Goal: Transaction & Acquisition: Purchase product/service

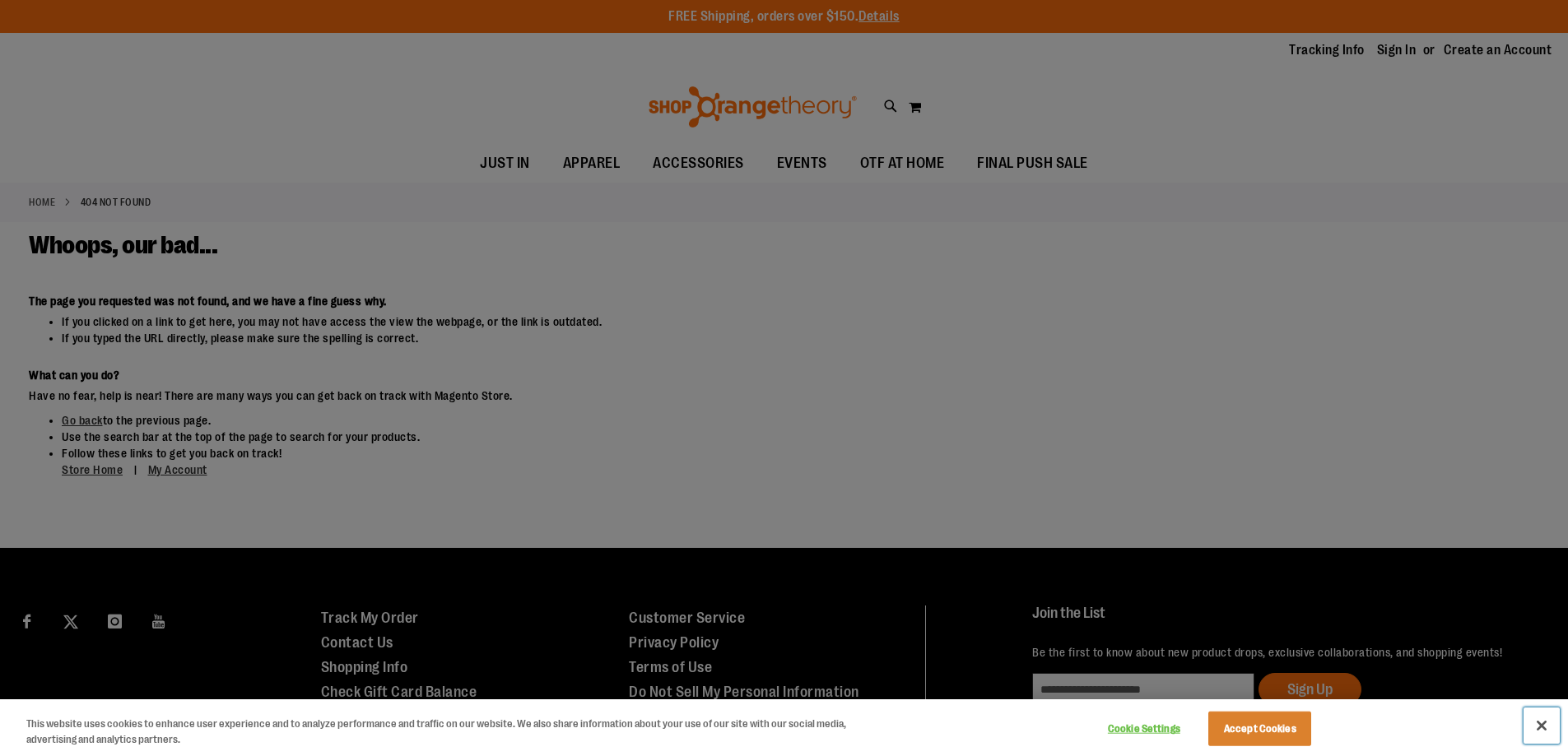
click at [1550, 730] on button "Close" at bounding box center [1542, 726] width 36 height 36
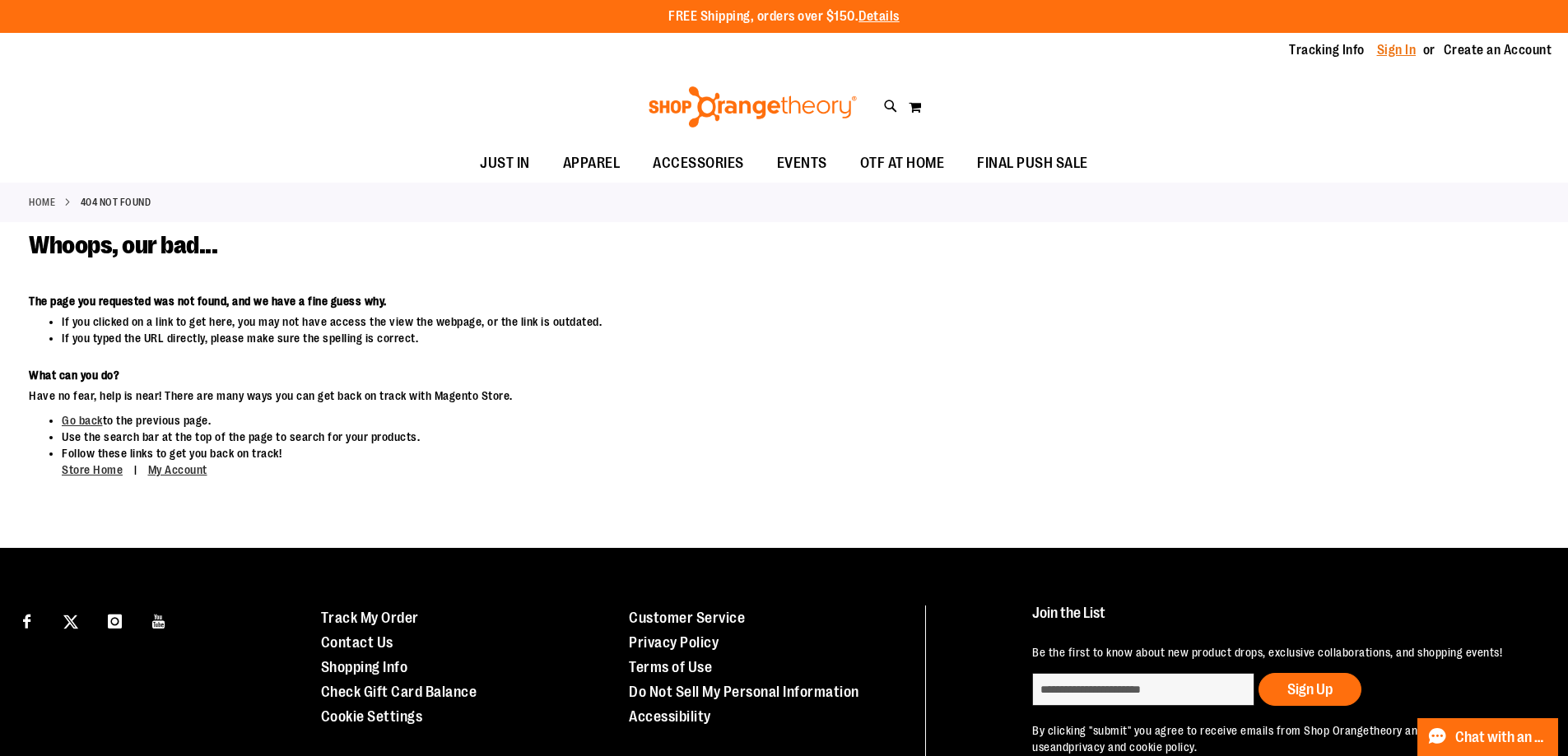
click at [1381, 58] on link "Sign In" at bounding box center [1397, 50] width 40 height 18
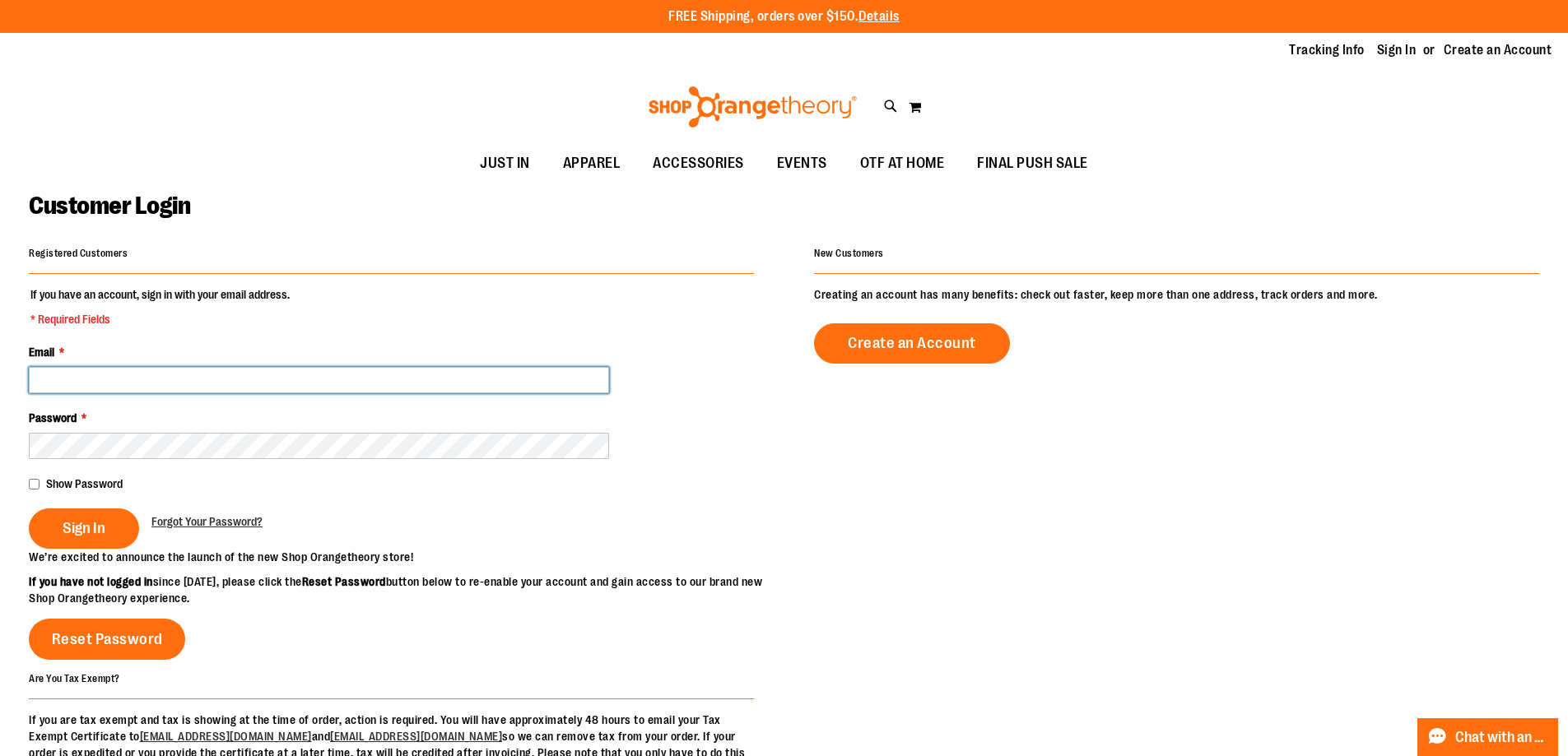
click at [208, 376] on input "Email *" at bounding box center [319, 380] width 581 height 26
type input "**********"
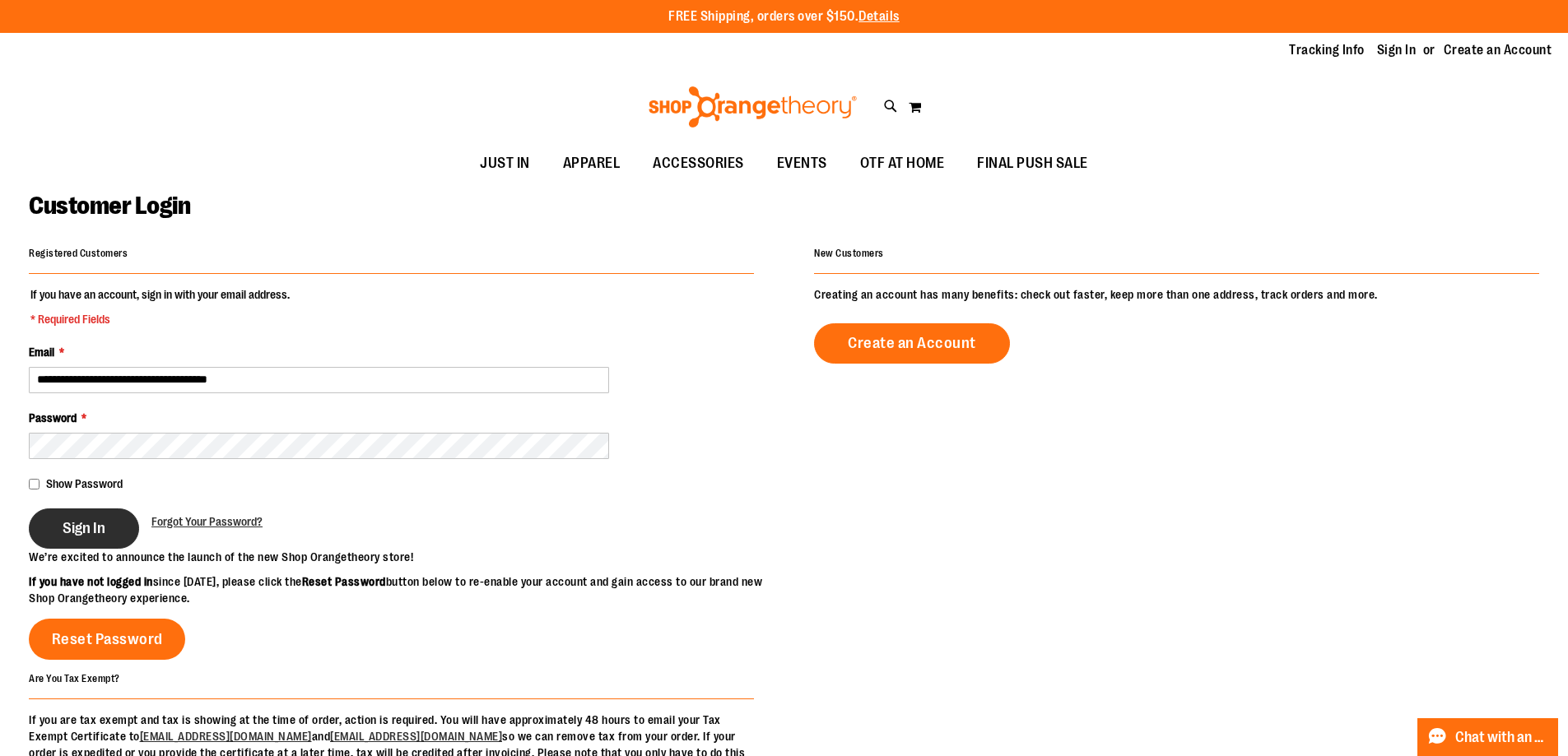
click at [122, 526] on button "Sign In" at bounding box center [84, 529] width 110 height 41
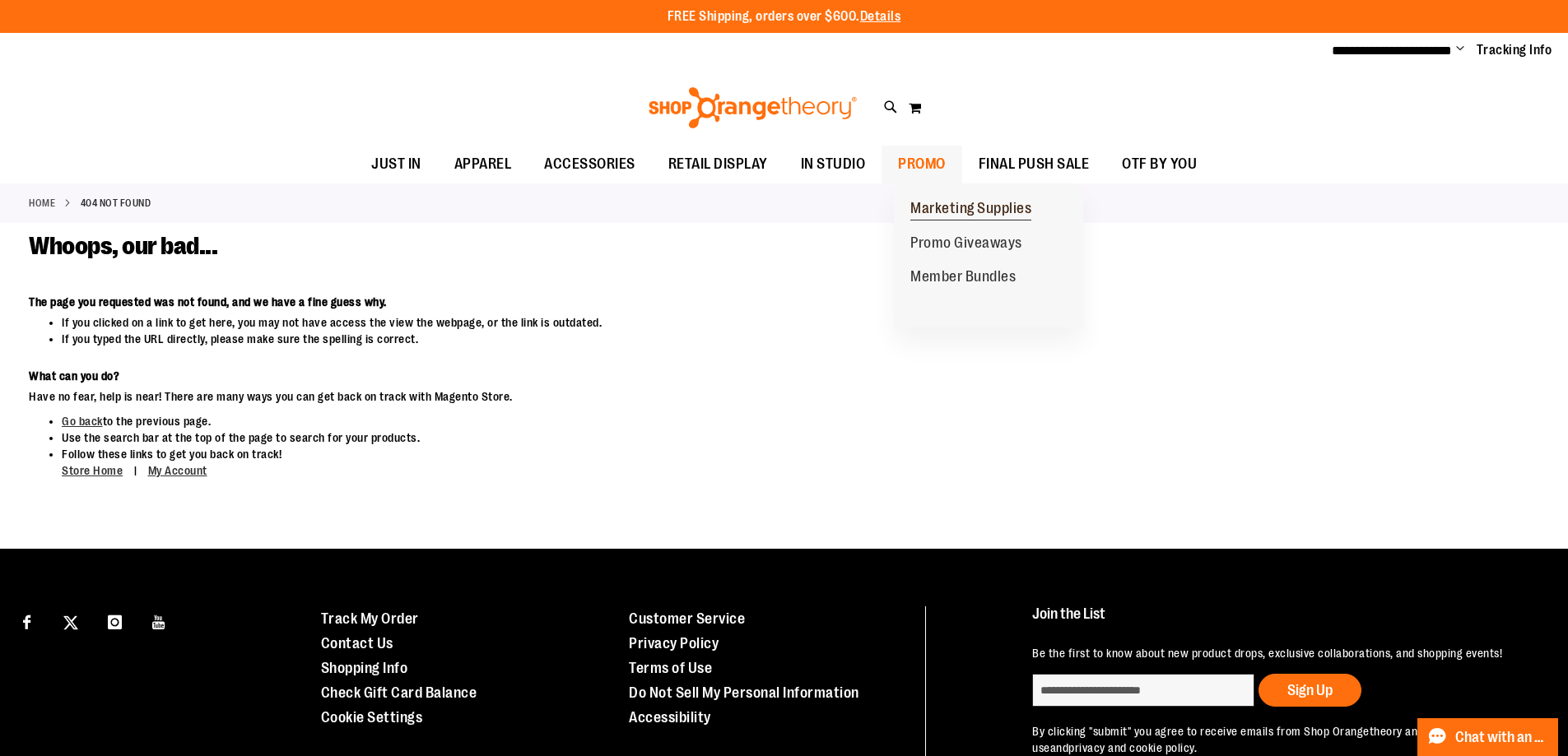
click at [940, 208] on span "Marketing Supplies" at bounding box center [971, 210] width 121 height 21
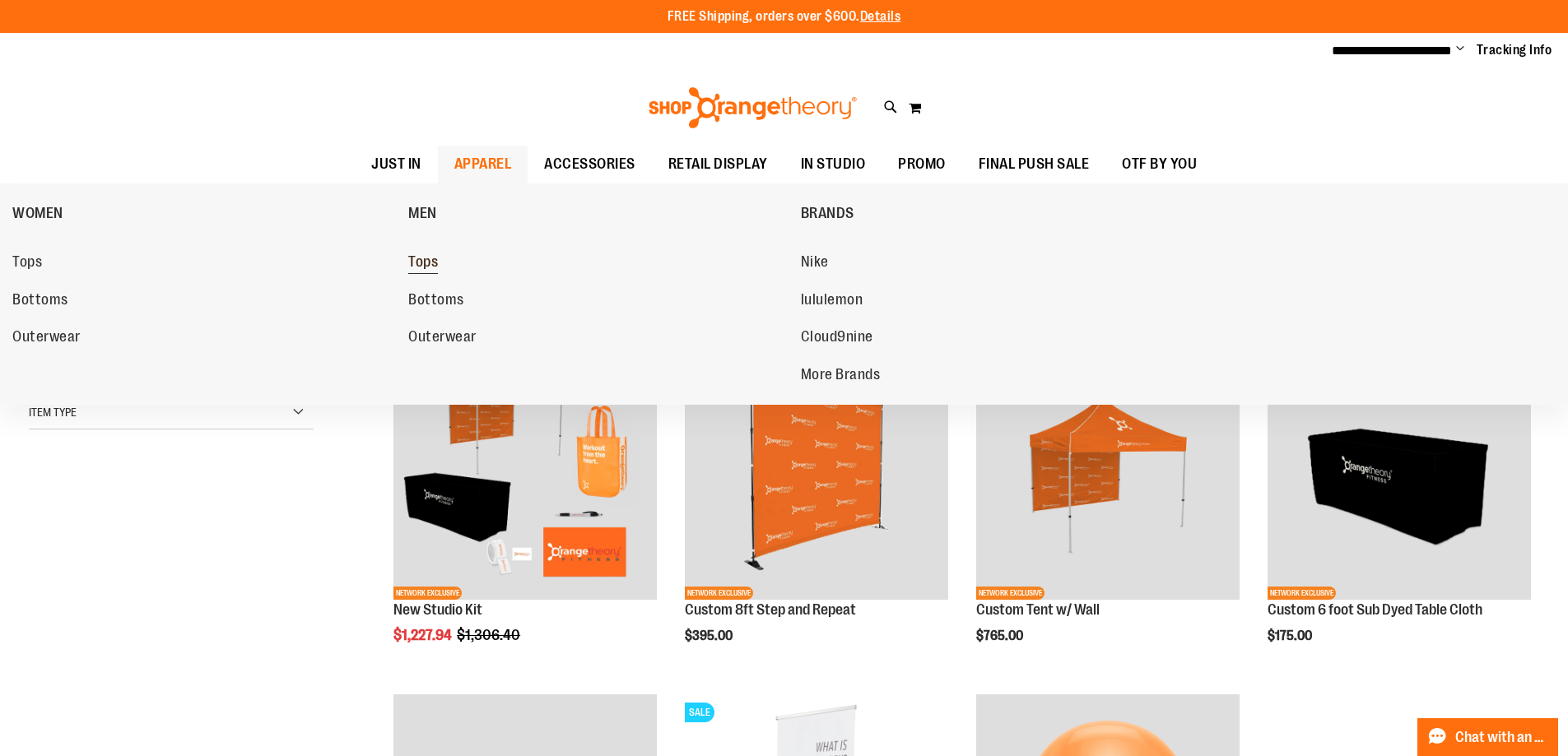
click at [429, 257] on span "Tops" at bounding box center [423, 263] width 30 height 21
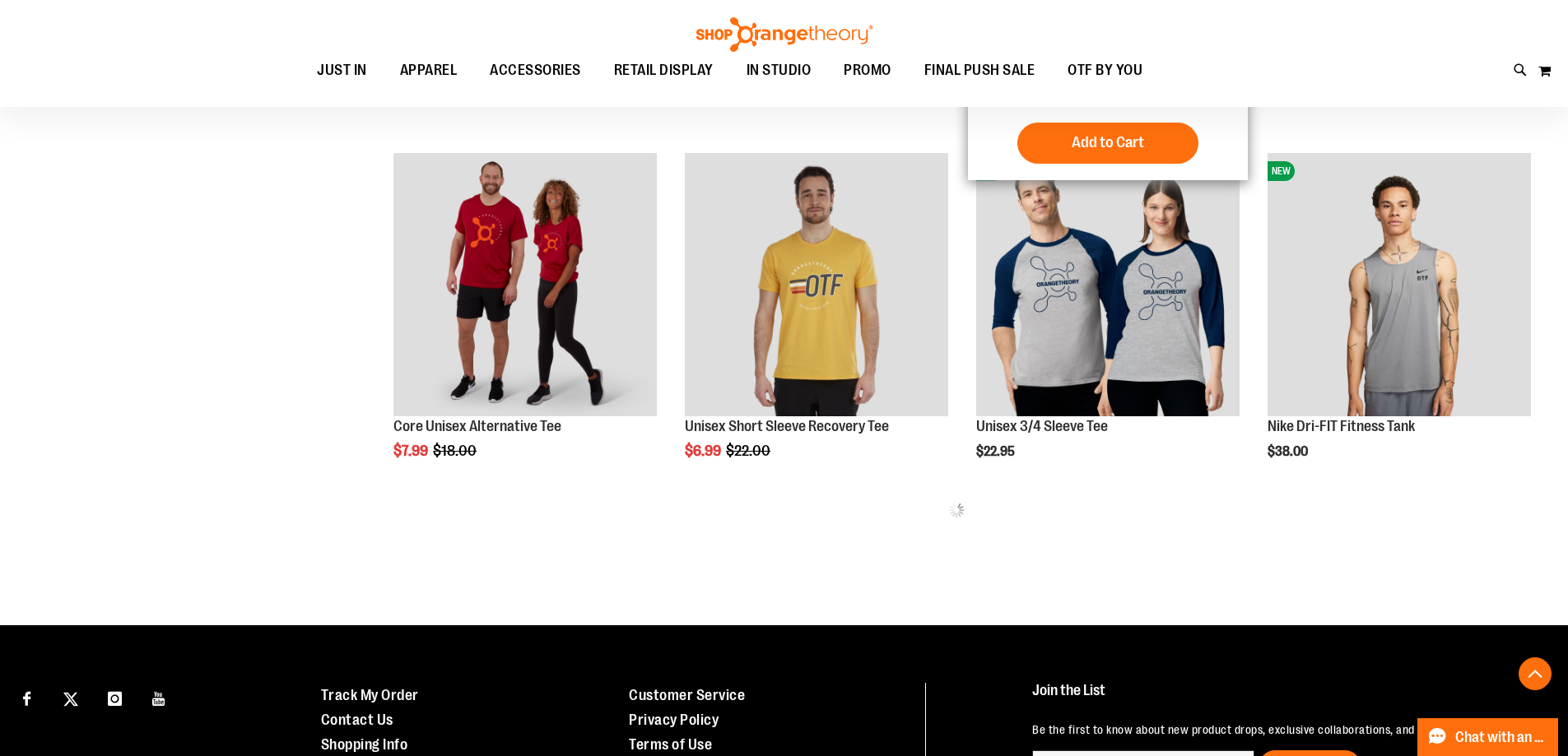
scroll to position [658, 0]
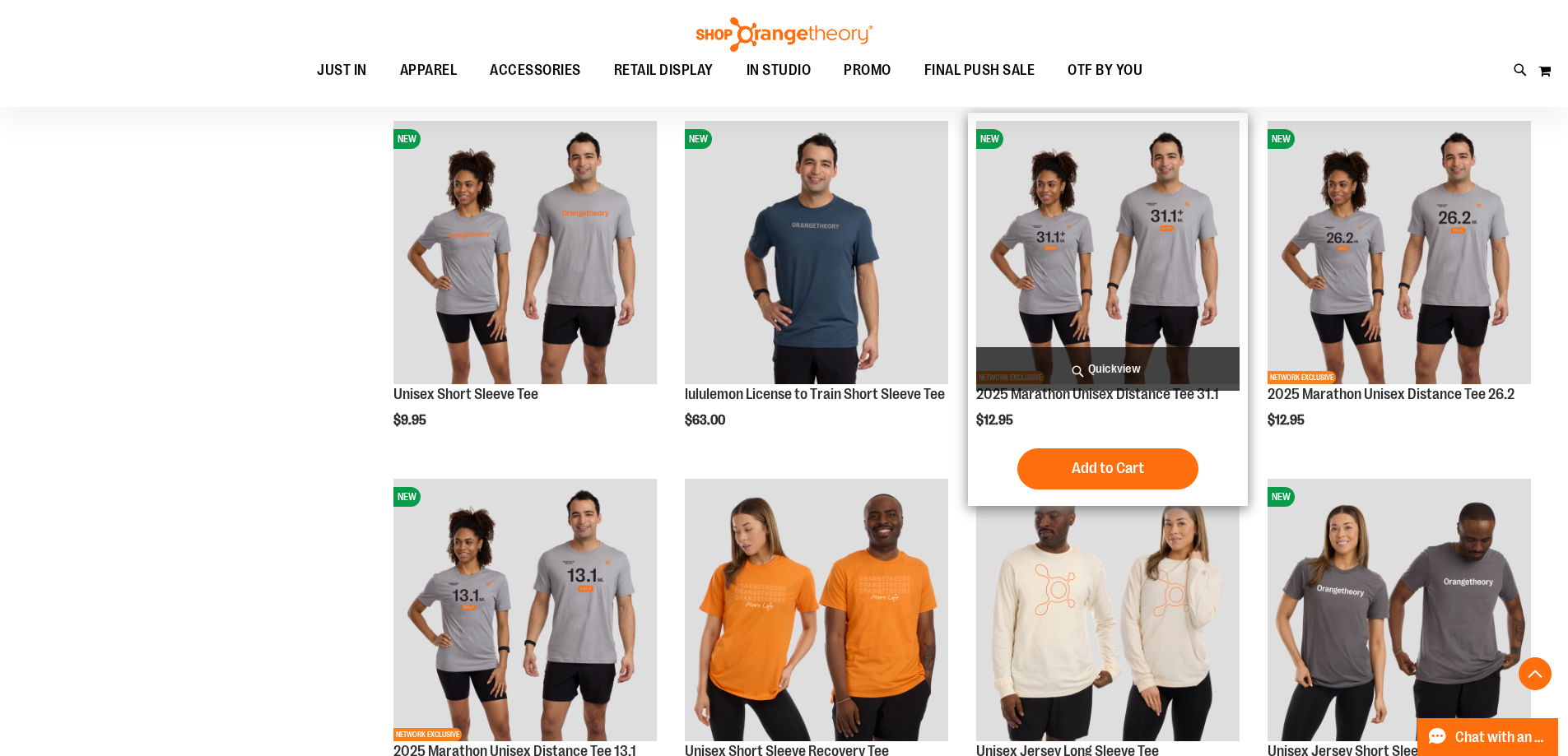
scroll to position [2057, 0]
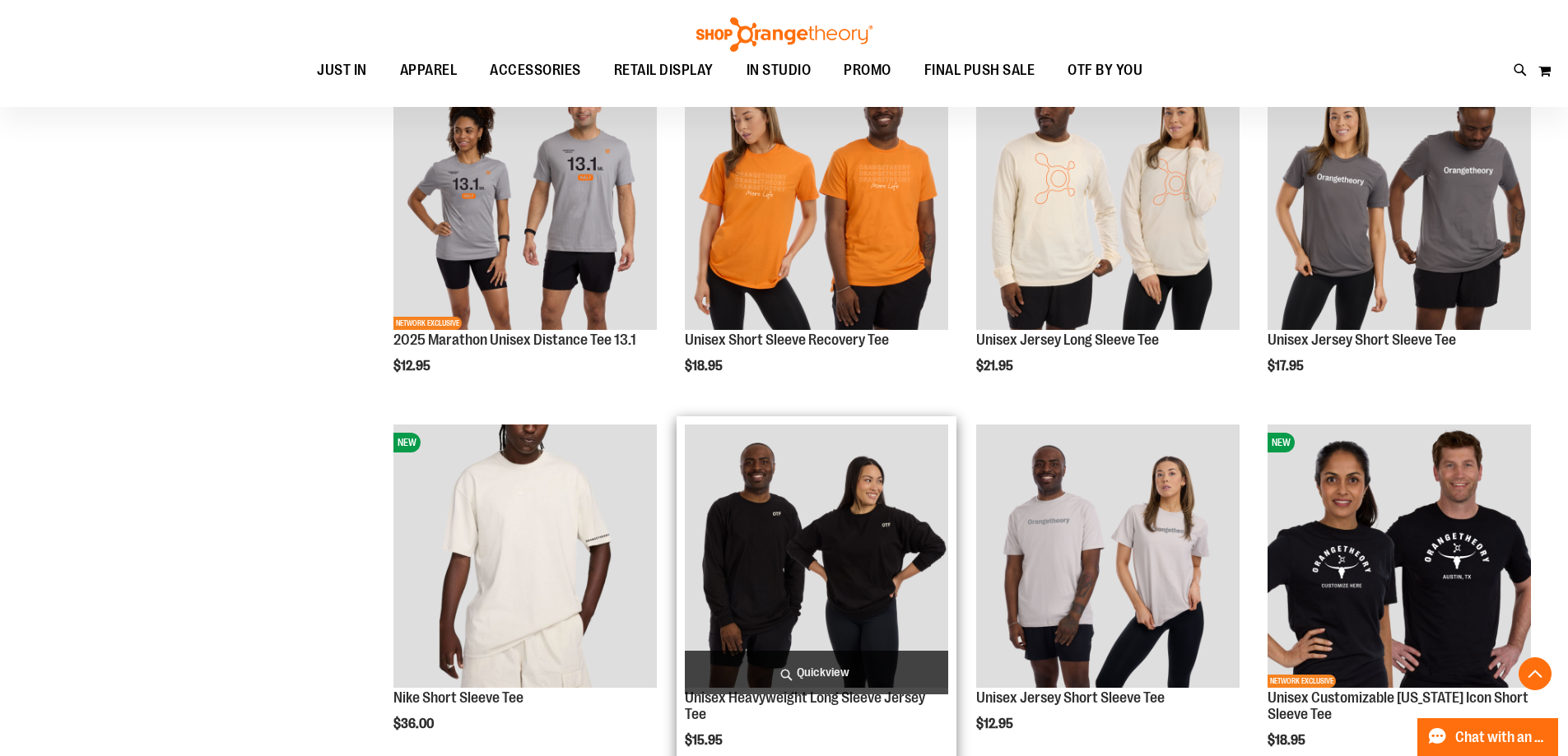
click at [811, 558] on img "product" at bounding box center [816, 556] width 263 height 263
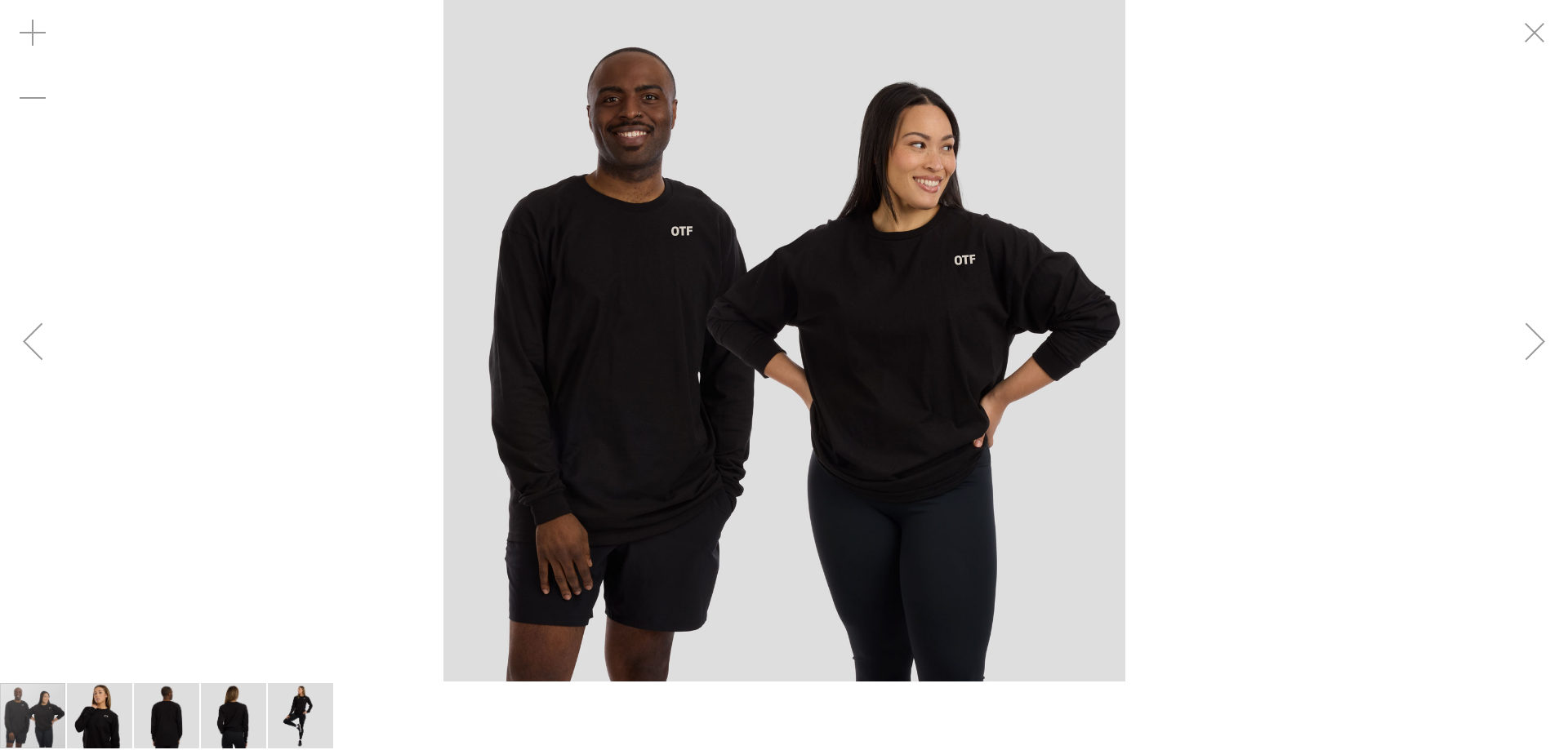
click at [122, 724] on img "image 2 of 5" at bounding box center [100, 716] width 66 height 66
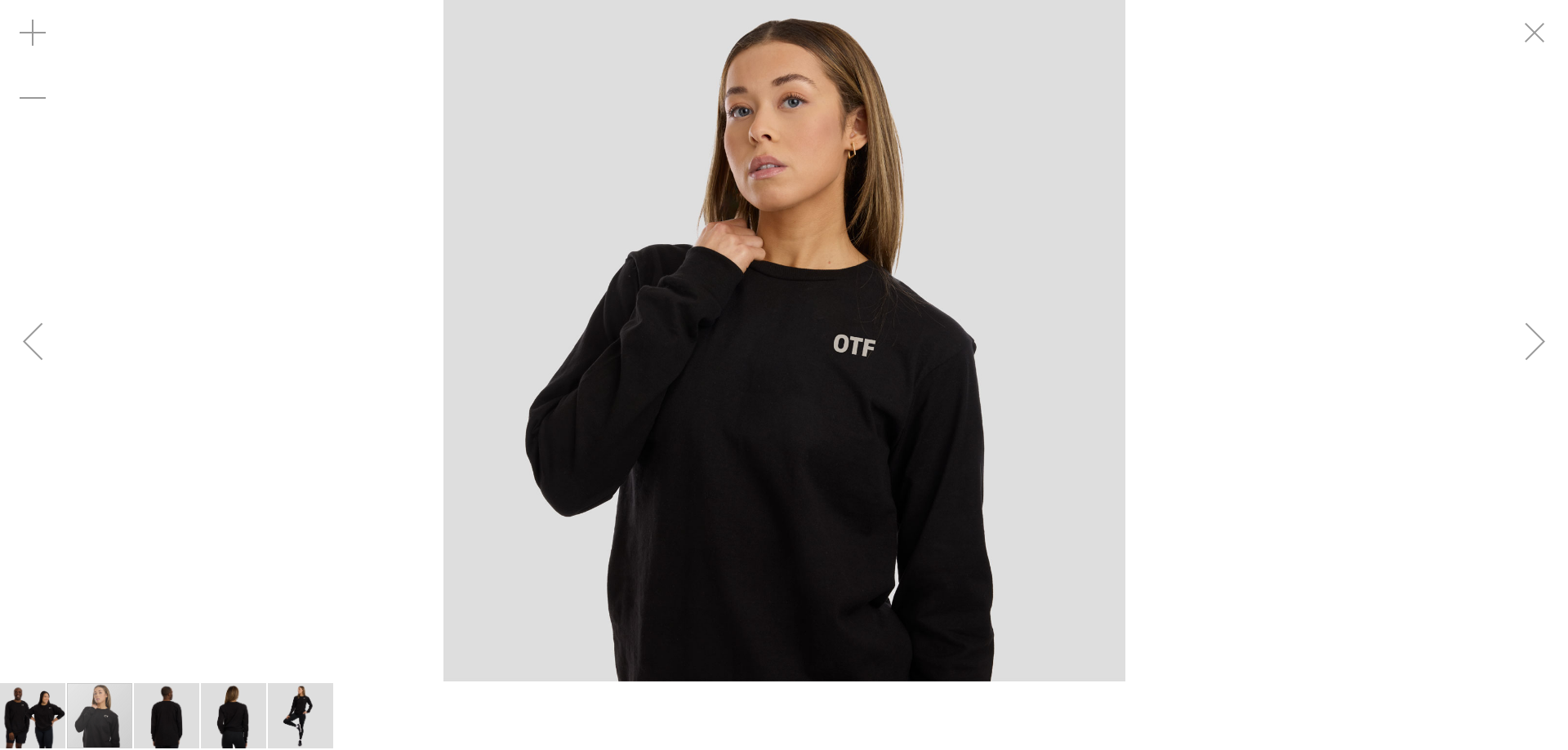
drag, startPoint x: 1387, startPoint y: 354, endPoint x: 868, endPoint y: 255, distance: 528.4
click at [1382, 351] on div "carousel" at bounding box center [784, 341] width 1568 height 682
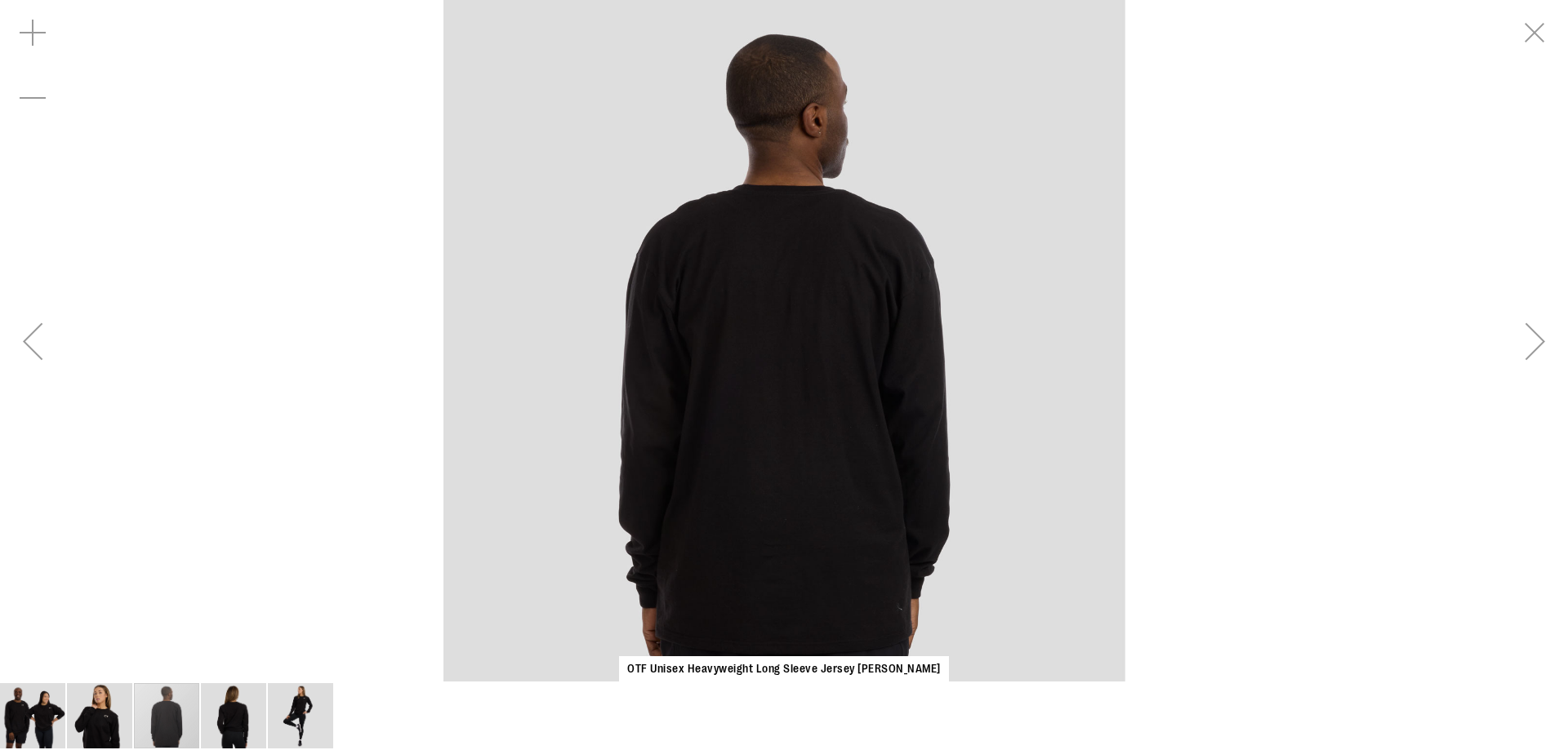
click at [730, 207] on img "carousel" at bounding box center [784, 341] width 682 height 682
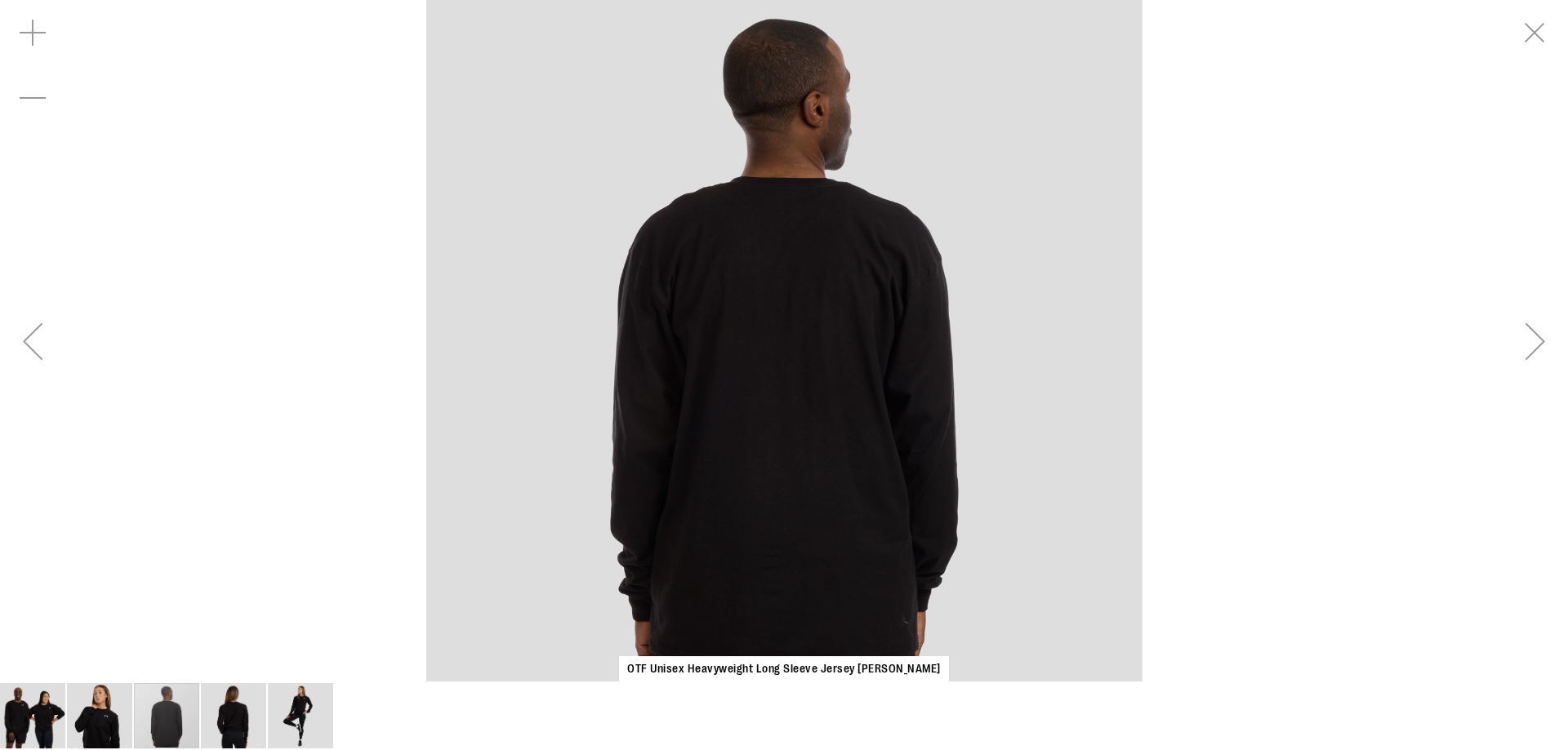
click at [1438, 468] on div "OTF Unisex Heavyweight Long Sleeve Jersey [PERSON_NAME]" at bounding box center [784, 341] width 1568 height 682
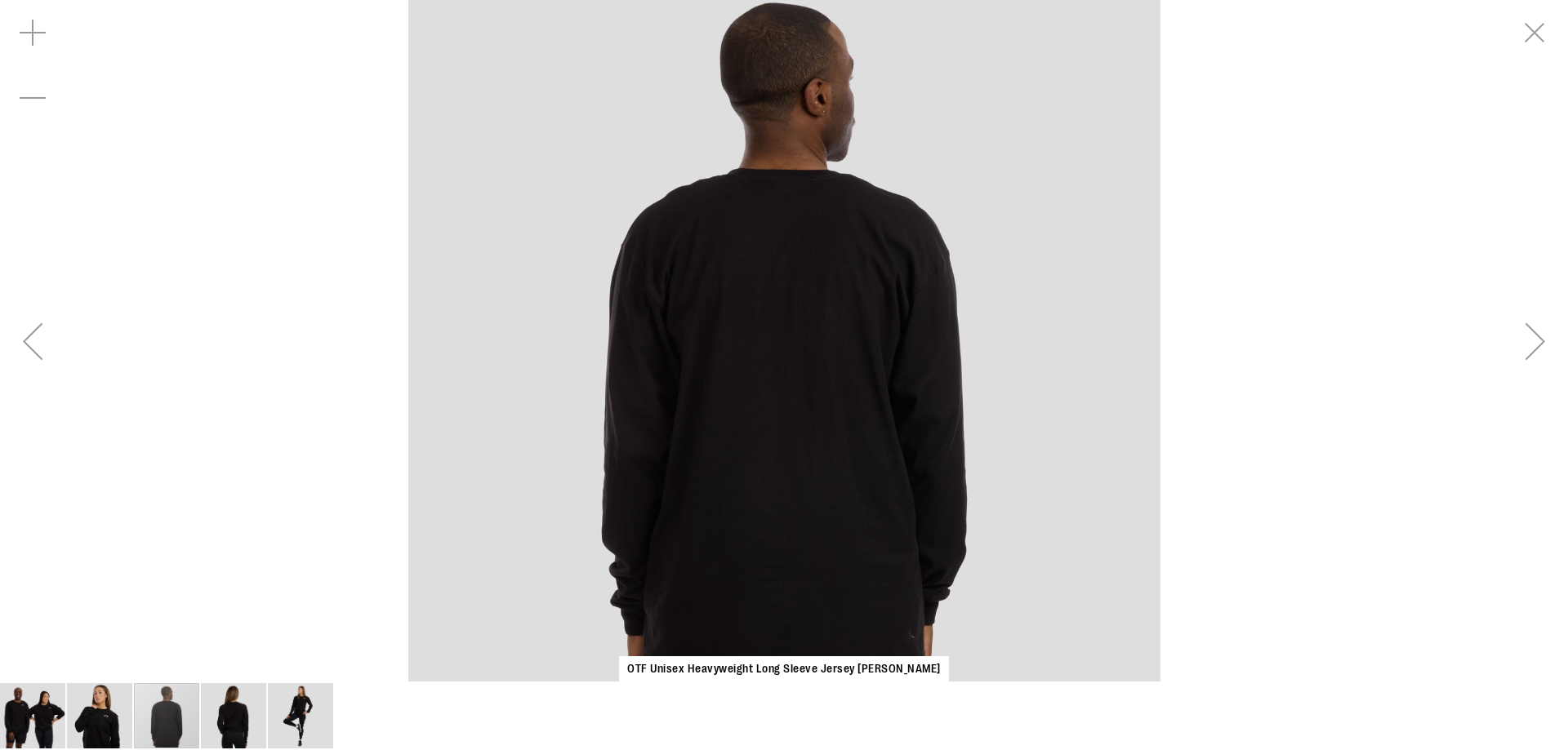
click at [302, 398] on div "OTF Unisex Heavyweight Long Sleeve Jersey [PERSON_NAME]" at bounding box center [784, 341] width 1568 height 682
